Goal: Find specific page/section: Find specific page/section

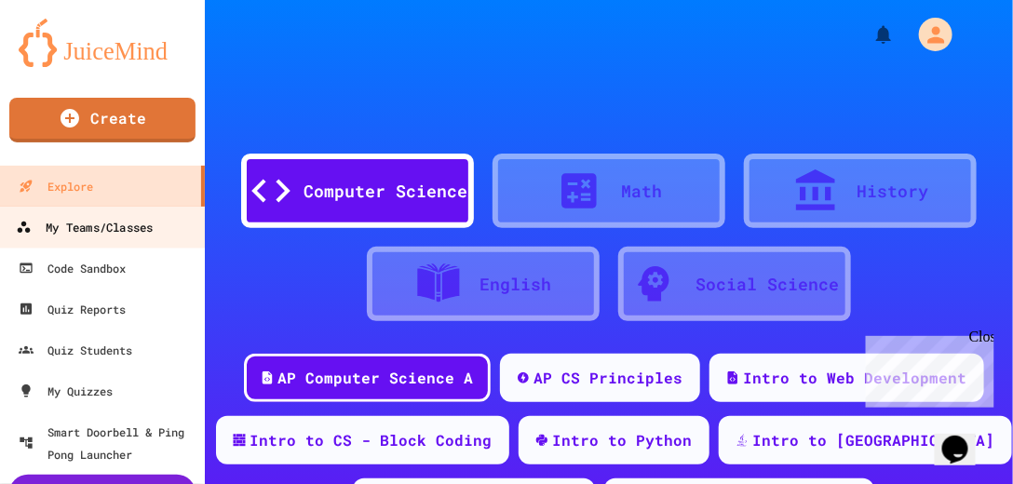
click at [56, 222] on div "My Teams/Classes" at bounding box center [84, 227] width 137 height 23
